Goal: Information Seeking & Learning: Learn about a topic

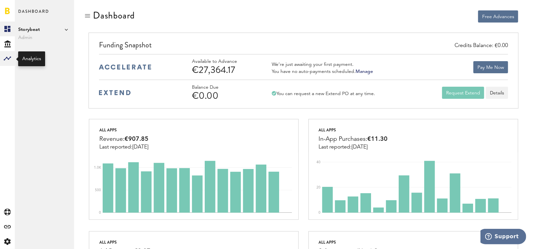
click at [12, 56] on div at bounding box center [7, 58] width 15 height 15
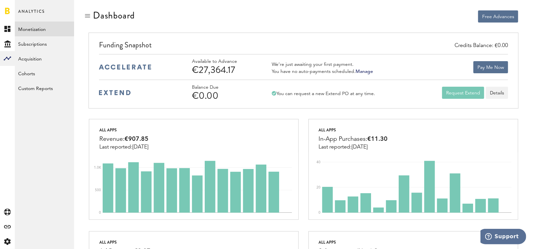
click at [41, 24] on link "Monetization" at bounding box center [44, 29] width 59 height 15
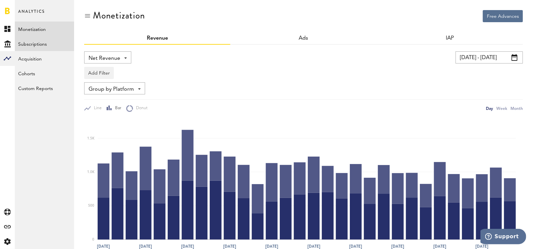
click at [57, 44] on link "Subscriptions" at bounding box center [44, 43] width 59 height 15
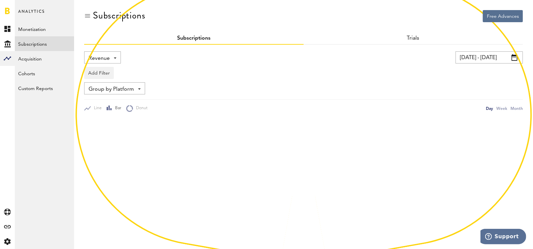
click at [121, 59] on div "Revenue Revenue MRR Actives Trial Status Billing Retries New Subscriptions Rene…" at bounding box center [186, 58] width 204 height 12
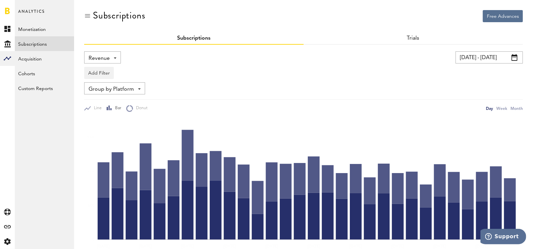
click at [108, 56] on div "Revenue Revenue MRR Actives Trial Status Billing Retries New Subscriptions Rene…" at bounding box center [102, 58] width 37 height 12
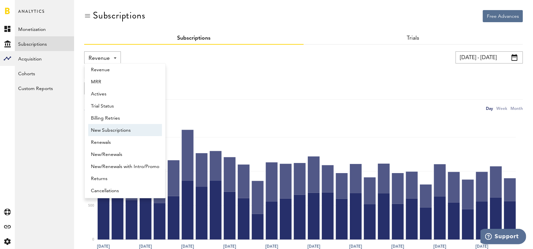
click at [125, 130] on span "New Subscriptions" at bounding box center [125, 130] width 68 height 11
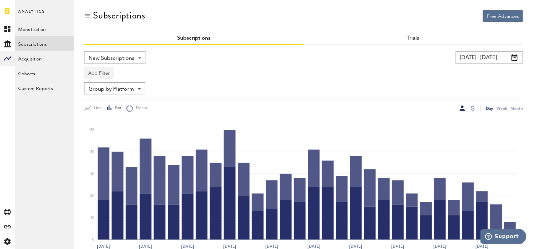
click at [102, 80] on div "New Subscriptions Revenue MRR Actives Trial Status Billing Retries New Subscrip…" at bounding box center [303, 82] width 439 height 61
click at [102, 78] on button "Add Filter" at bounding box center [99, 73] width 30 height 12
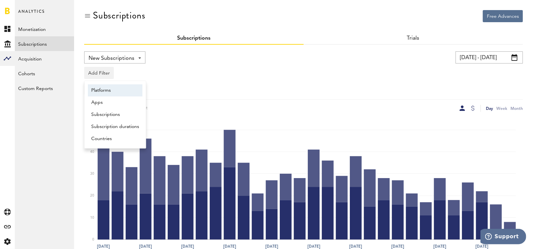
click at [121, 91] on li "Platforms" at bounding box center [115, 90] width 55 height 12
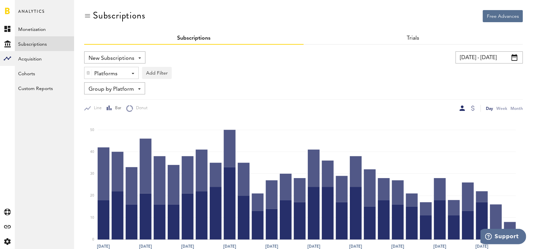
click at [106, 75] on div "Platforms" at bounding box center [108, 73] width 29 height 11
click at [121, 85] on span "Apple App Store" at bounding box center [117, 89] width 52 height 11
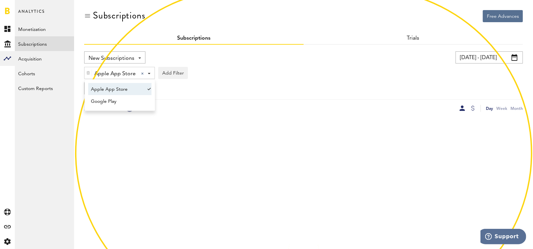
click at [244, 70] on div "Apple App Store Apple App Store Apple App Store Google Play Add Filter Platform…" at bounding box center [303, 71] width 439 height 15
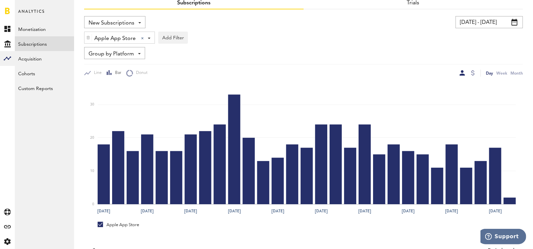
scroll to position [18, 0]
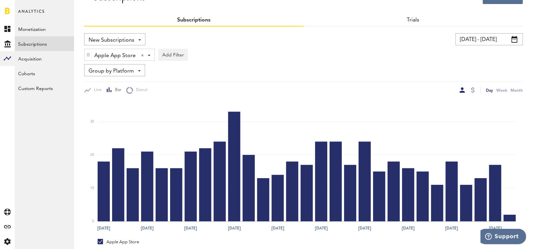
click at [116, 34] on div "New Subscriptions Revenue MRR Actives Trial Status Billing Retries New Subscrip…" at bounding box center [114, 39] width 61 height 12
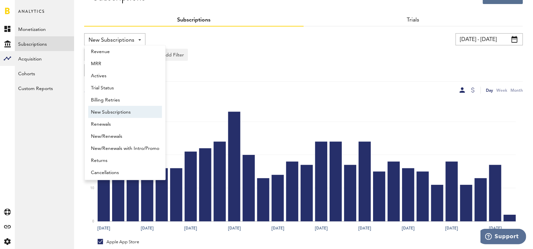
scroll to position [5, 0]
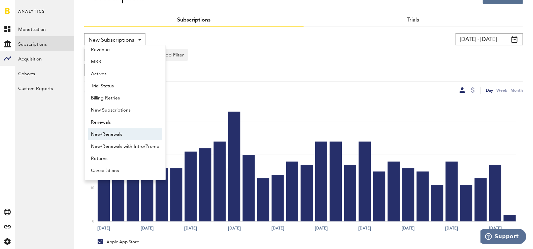
click at [115, 129] on span "New/Renewals" at bounding box center [125, 134] width 68 height 11
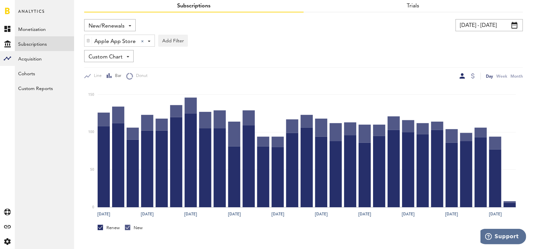
scroll to position [32, 0]
click at [116, 229] on div "Renew" at bounding box center [109, 228] width 22 height 6
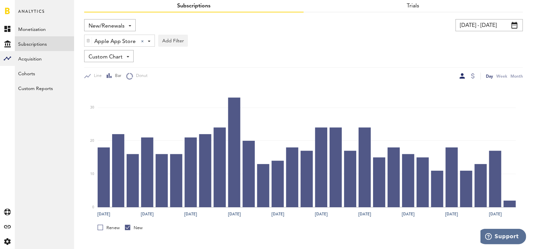
click at [116, 229] on div "Renew" at bounding box center [109, 228] width 22 height 6
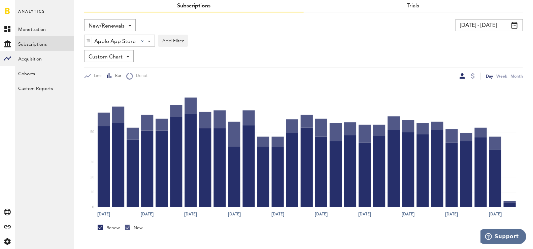
click at [134, 227] on div "New" at bounding box center [134, 228] width 18 height 6
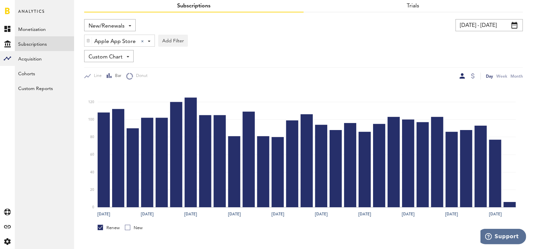
click at [134, 227] on div "New" at bounding box center [134, 228] width 18 height 6
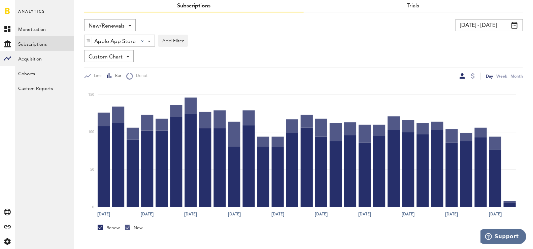
click at [115, 227] on div "Renew" at bounding box center [109, 228] width 22 height 6
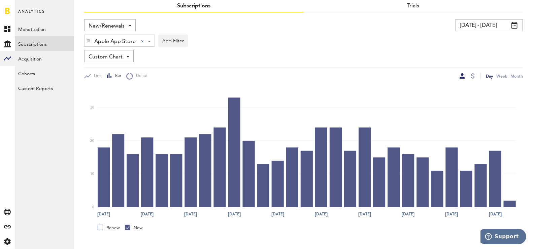
click at [114, 227] on div "Renew" at bounding box center [109, 228] width 22 height 6
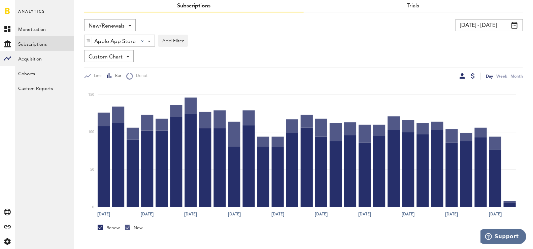
click at [472, 78] on div at bounding box center [473, 75] width 4 height 5
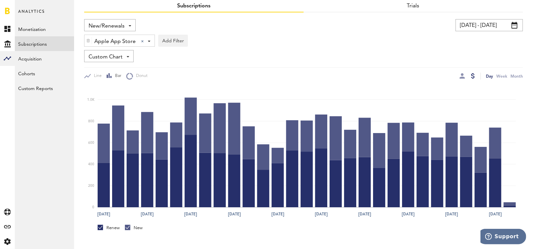
click at [131, 230] on div "New" at bounding box center [134, 228] width 18 height 6
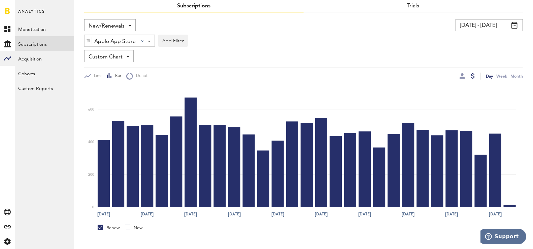
click at [131, 229] on div "New" at bounding box center [134, 228] width 18 height 6
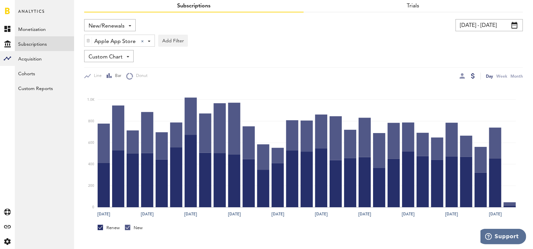
click at [115, 227] on div "Renew" at bounding box center [109, 228] width 22 height 6
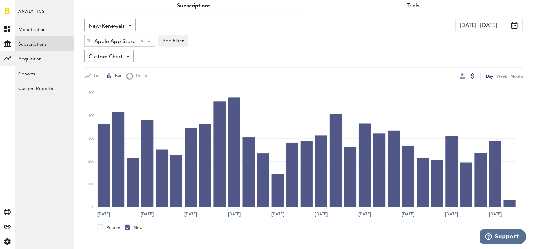
click at [108, 225] on div "Renew" at bounding box center [109, 228] width 22 height 6
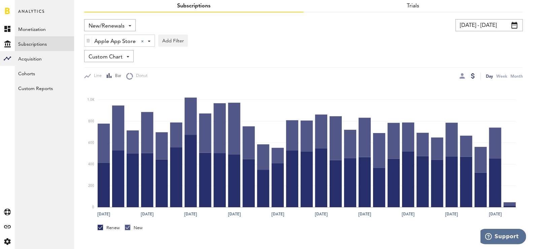
click at [128, 40] on span "Apple App Store" at bounding box center [114, 41] width 41 height 11
click at [126, 65] on span "Google Play" at bounding box center [117, 69] width 52 height 11
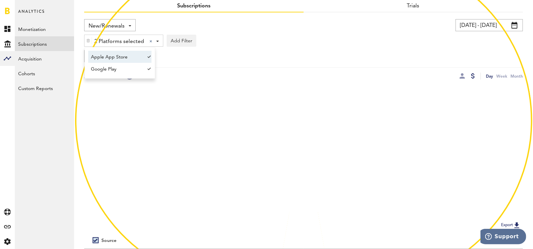
click at [127, 59] on span "Apple App Store" at bounding box center [117, 57] width 52 height 11
click at [241, 54] on div "Custom Chart Custom Chart" at bounding box center [303, 56] width 439 height 12
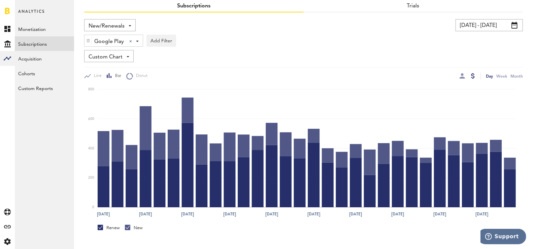
click at [128, 227] on link "New" at bounding box center [134, 228] width 18 height 6
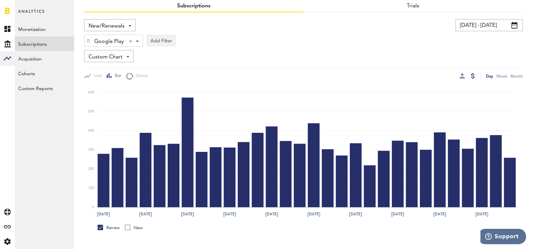
click at [128, 227] on link "New" at bounding box center [134, 228] width 18 height 6
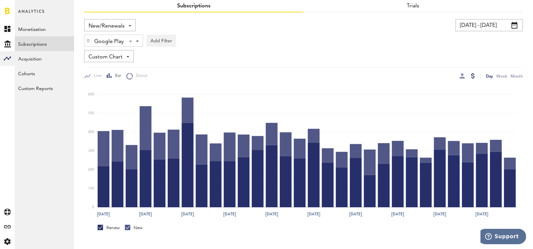
click at [111, 226] on div "Renew" at bounding box center [109, 228] width 22 height 6
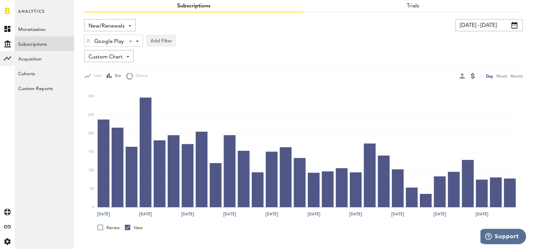
click at [111, 226] on div "Renew" at bounding box center [109, 228] width 22 height 6
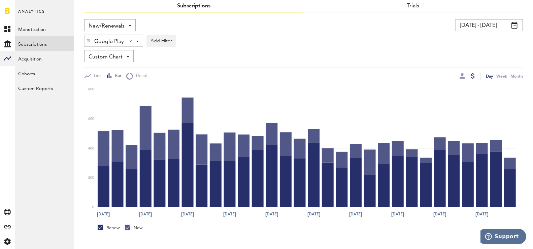
drag, startPoint x: 147, startPoint y: 224, endPoint x: 139, endPoint y: 225, distance: 8.4
click at [147, 225] on div "Renew New" at bounding box center [303, 227] width 439 height 13
click at [133, 228] on div "New" at bounding box center [134, 228] width 18 height 6
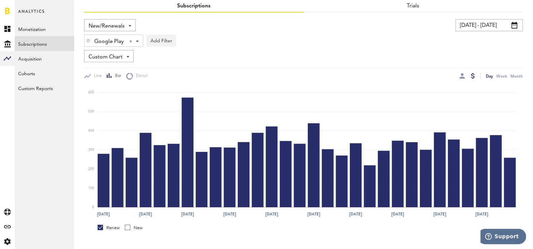
click at [133, 228] on div "New" at bounding box center [134, 228] width 18 height 6
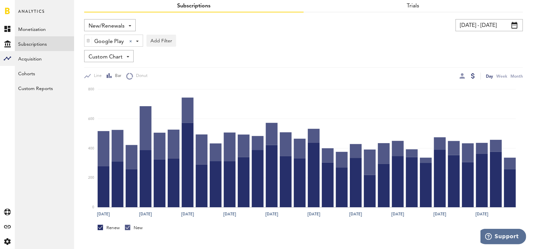
click at [117, 36] on span "Google Play" at bounding box center [109, 41] width 30 height 11
click at [124, 56] on span "Apple App Store" at bounding box center [117, 57] width 52 height 11
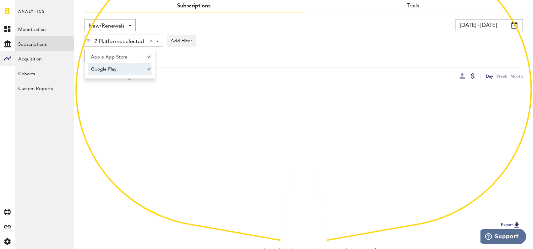
click at [122, 68] on span "Google Play" at bounding box center [117, 69] width 52 height 11
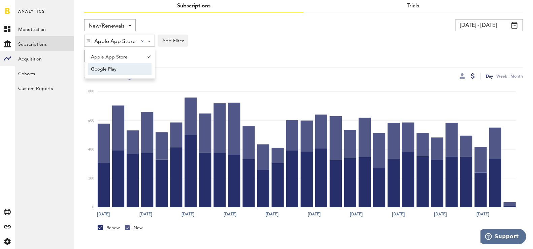
click at [231, 58] on div "Custom Chart Custom Chart" at bounding box center [303, 56] width 439 height 12
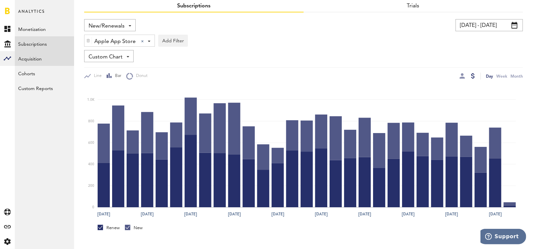
click at [37, 54] on link "Acquisition" at bounding box center [44, 58] width 59 height 15
click at [43, 31] on link "Monetization" at bounding box center [44, 29] width 59 height 15
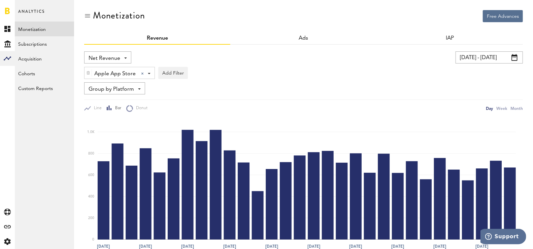
click at [87, 72] on img at bounding box center [88, 73] width 4 height 5
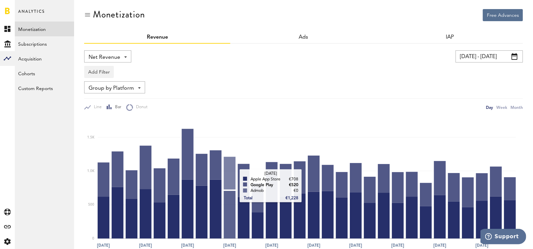
scroll to position [73, 0]
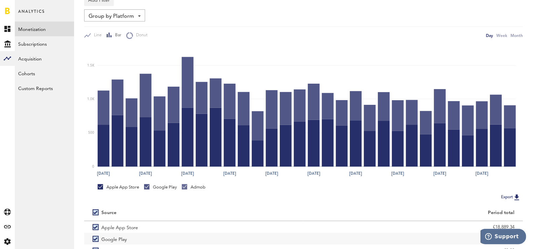
click at [199, 185] on div "Admob" at bounding box center [194, 187] width 24 height 6
